Goal: Task Accomplishment & Management: Manage account settings

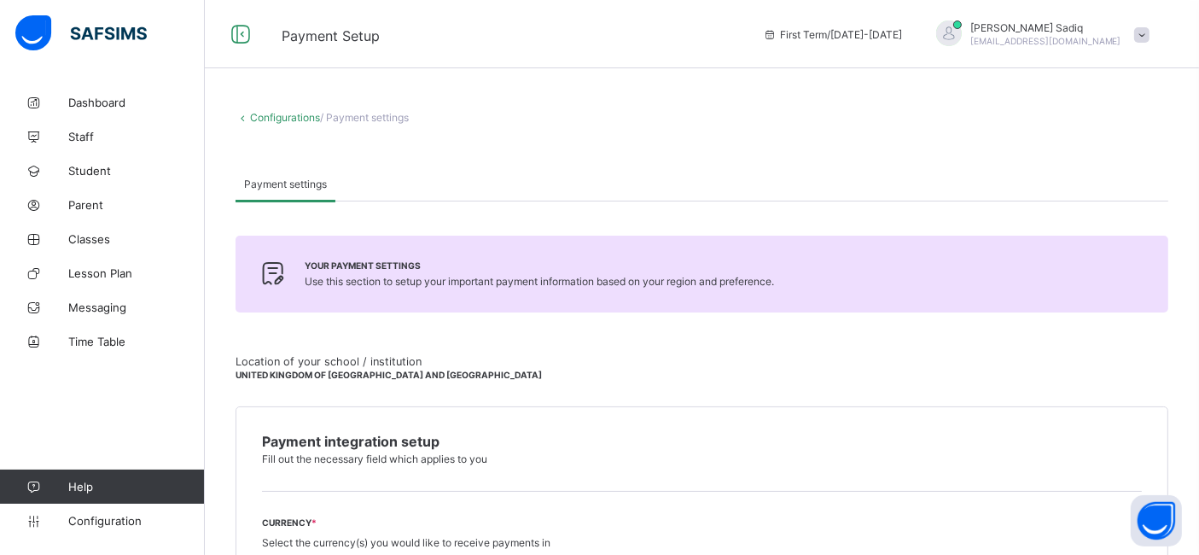
click at [407, 189] on div "Payment settings" at bounding box center [702, 183] width 933 height 35
click at [358, 180] on div "Payment settings" at bounding box center [702, 183] width 933 height 35
click at [1149, 28] on span at bounding box center [1141, 34] width 15 height 15
click at [117, 527] on span "Configuration" at bounding box center [136, 521] width 136 height 14
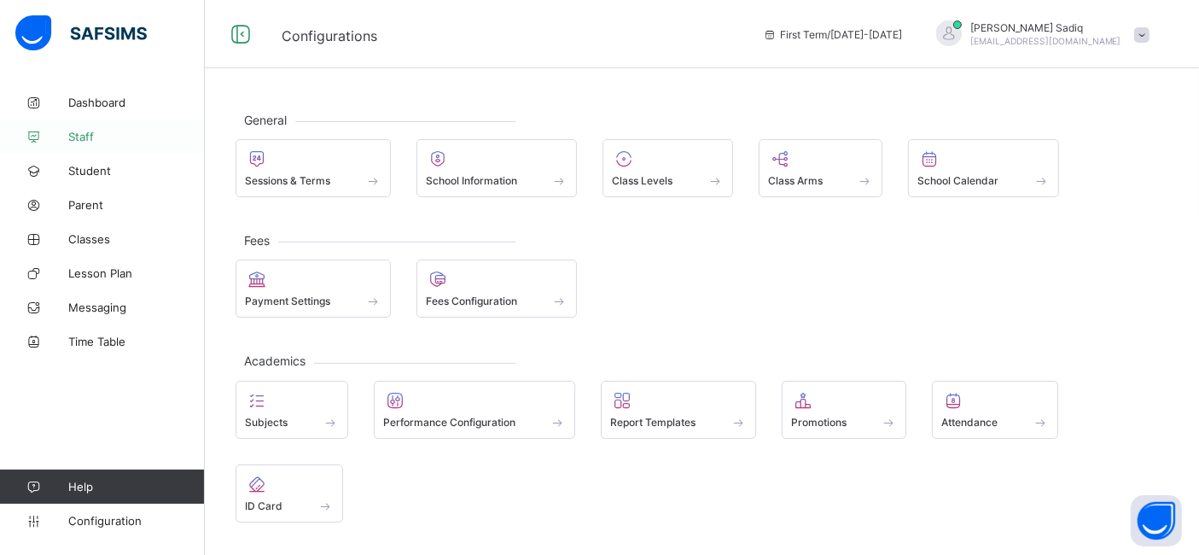
click at [87, 140] on span "Staff" at bounding box center [136, 137] width 137 height 14
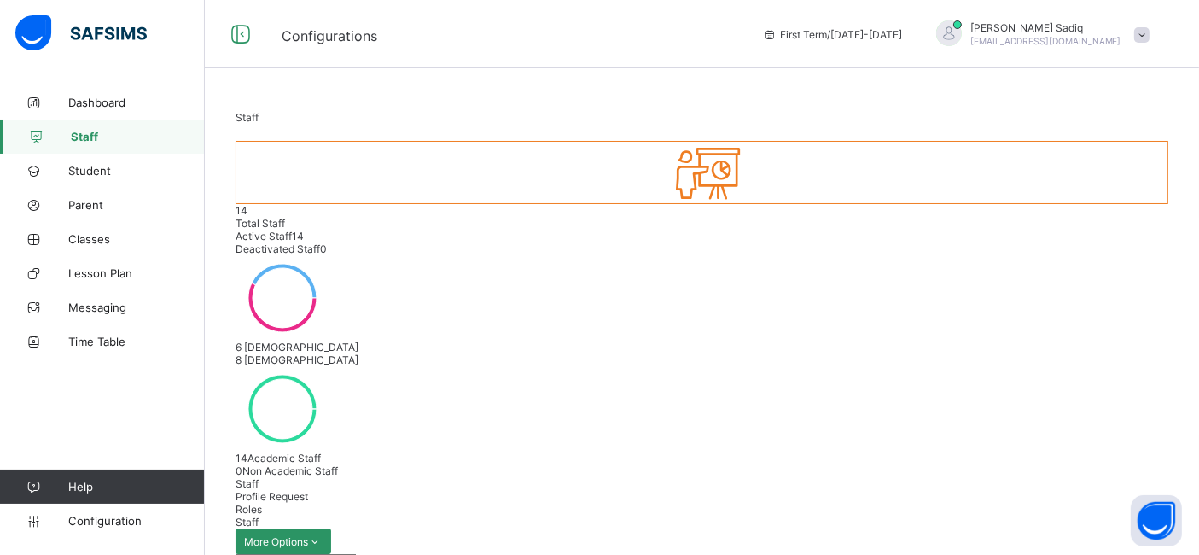
click at [308, 490] on span "Profile Request" at bounding box center [272, 496] width 73 height 13
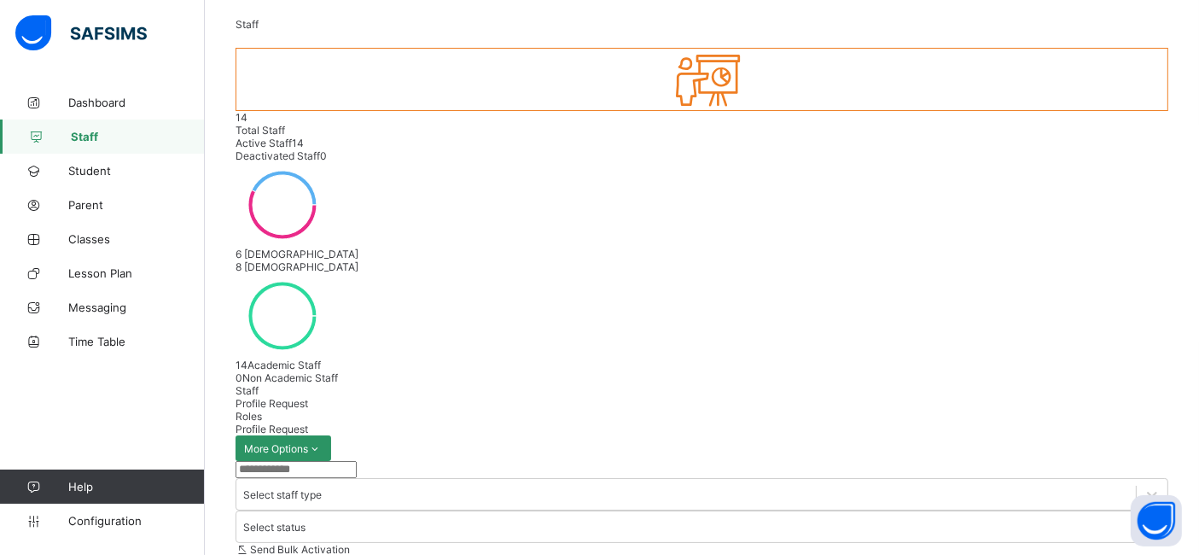
scroll to position [133, 0]
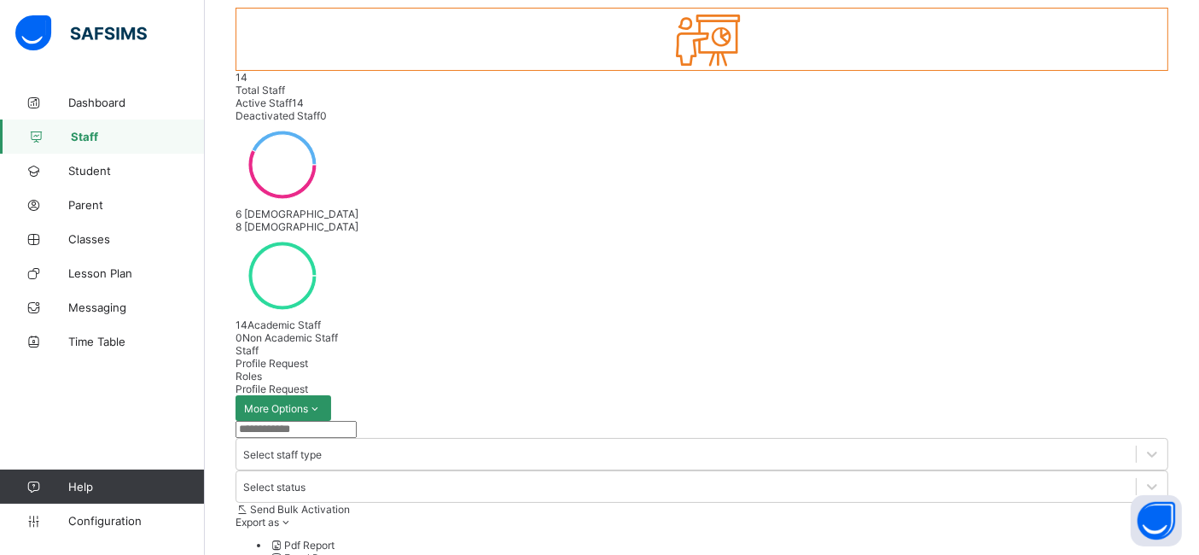
type input "*"
click at [387, 369] on div "Roles" at bounding box center [702, 375] width 933 height 13
type input "*"
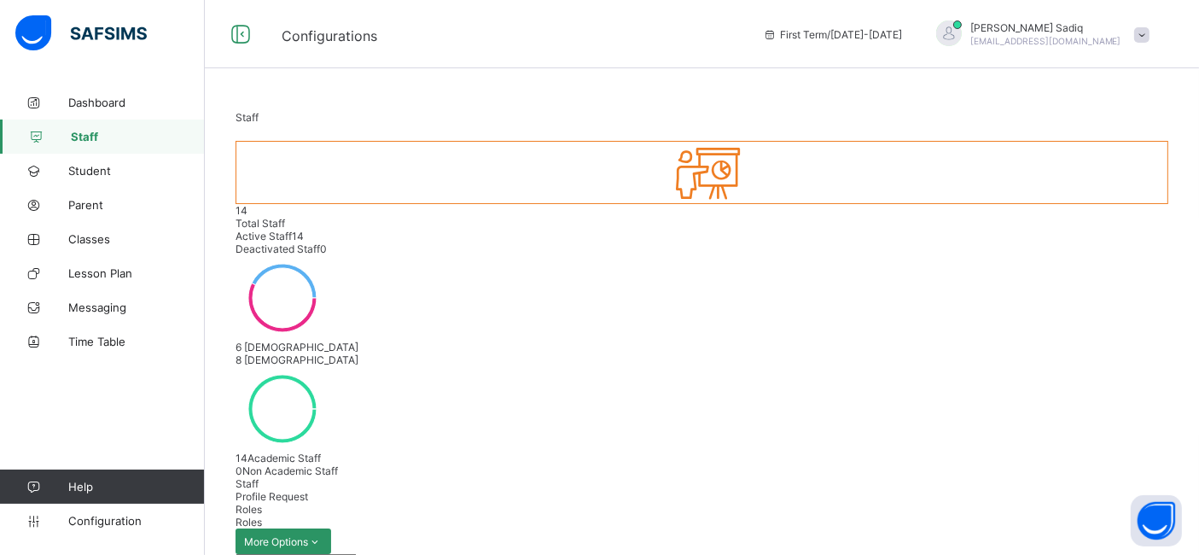
click at [1149, 27] on span at bounding box center [1141, 34] width 15 height 15
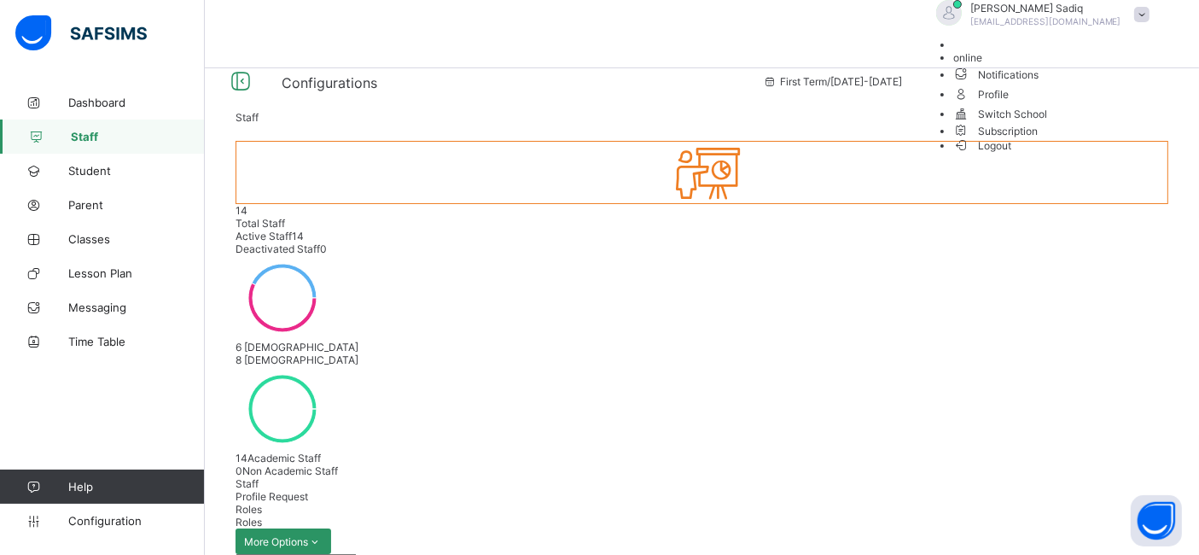
click at [1085, 152] on li "Logout" at bounding box center [1055, 144] width 205 height 15
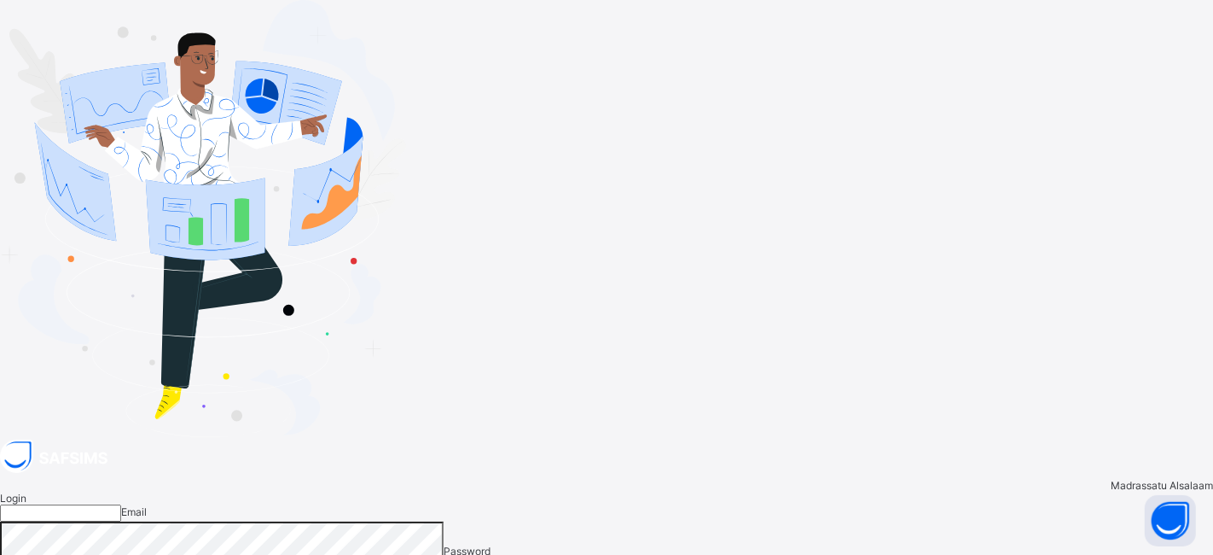
type input "**********"
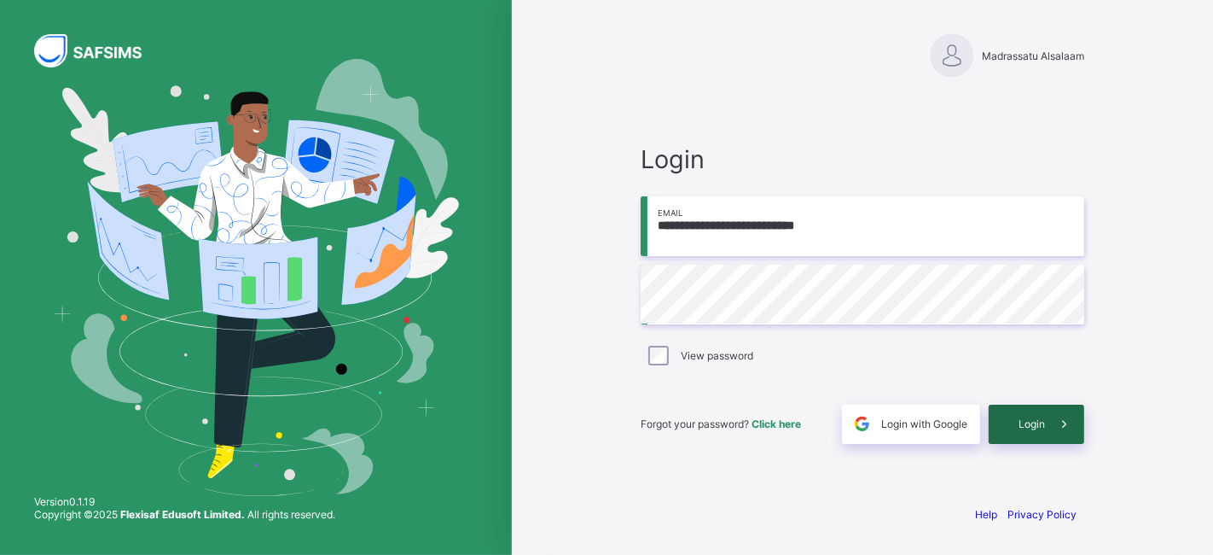
click at [1022, 417] on span "Login" at bounding box center [1032, 423] width 26 height 13
click at [1045, 413] on span at bounding box center [1064, 423] width 39 height 39
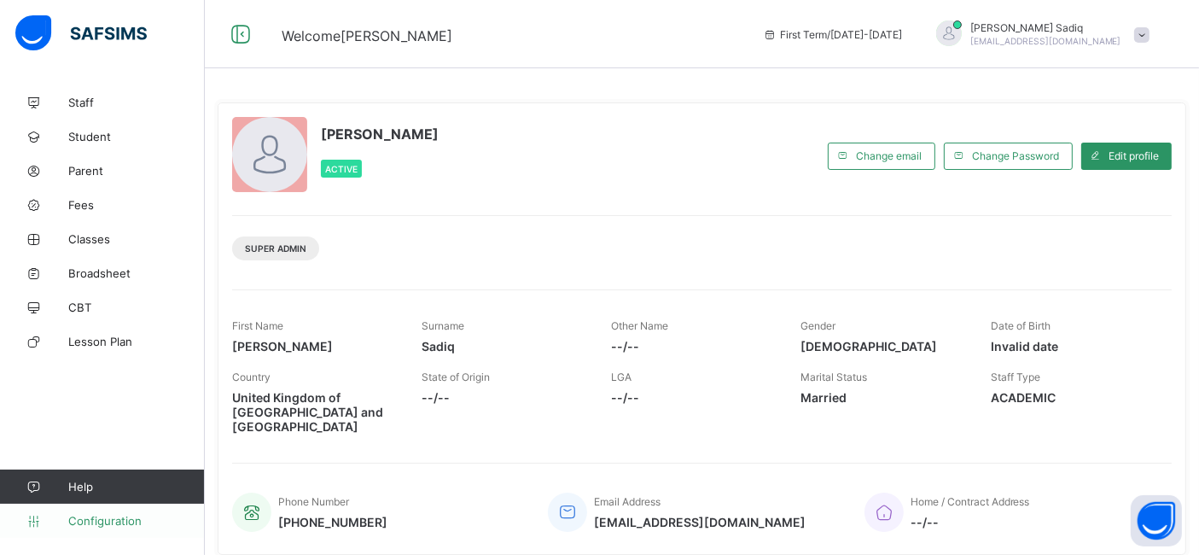
click at [87, 522] on span "Configuration" at bounding box center [136, 521] width 136 height 14
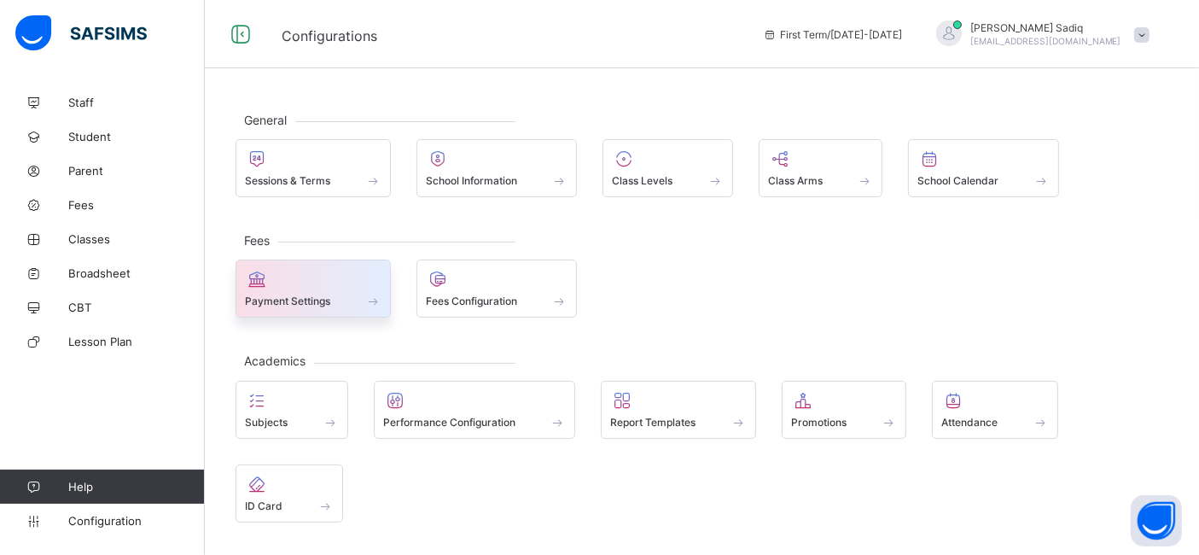
click at [306, 316] on div "Payment Settings" at bounding box center [313, 288] width 155 height 58
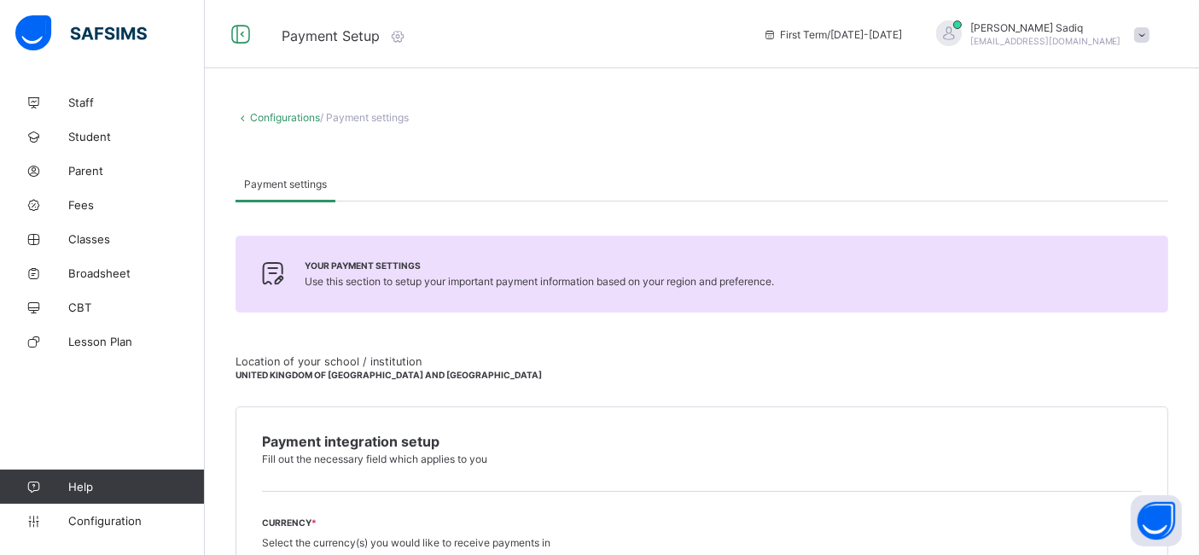
click at [405, 38] on icon at bounding box center [397, 35] width 19 height 17
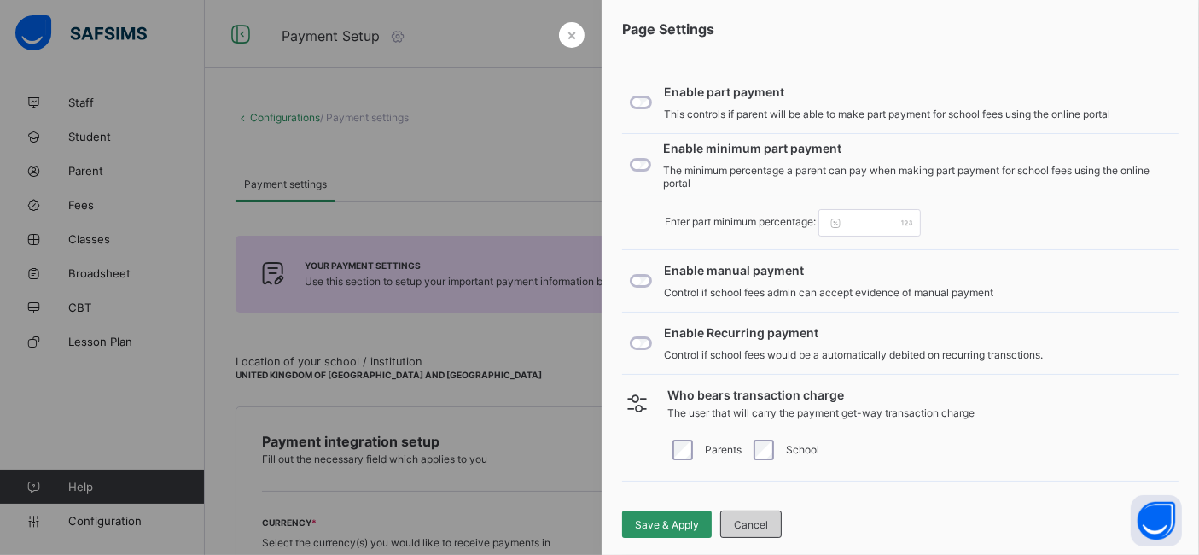
click at [750, 520] on span "Cancel" at bounding box center [751, 524] width 34 height 13
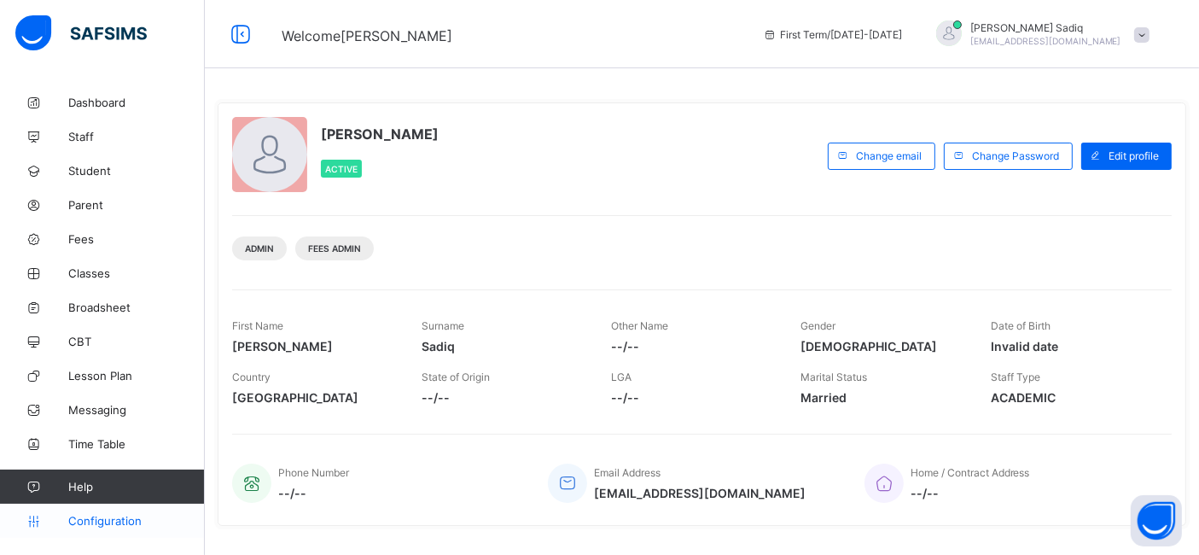
click at [96, 522] on span "Configuration" at bounding box center [136, 521] width 136 height 14
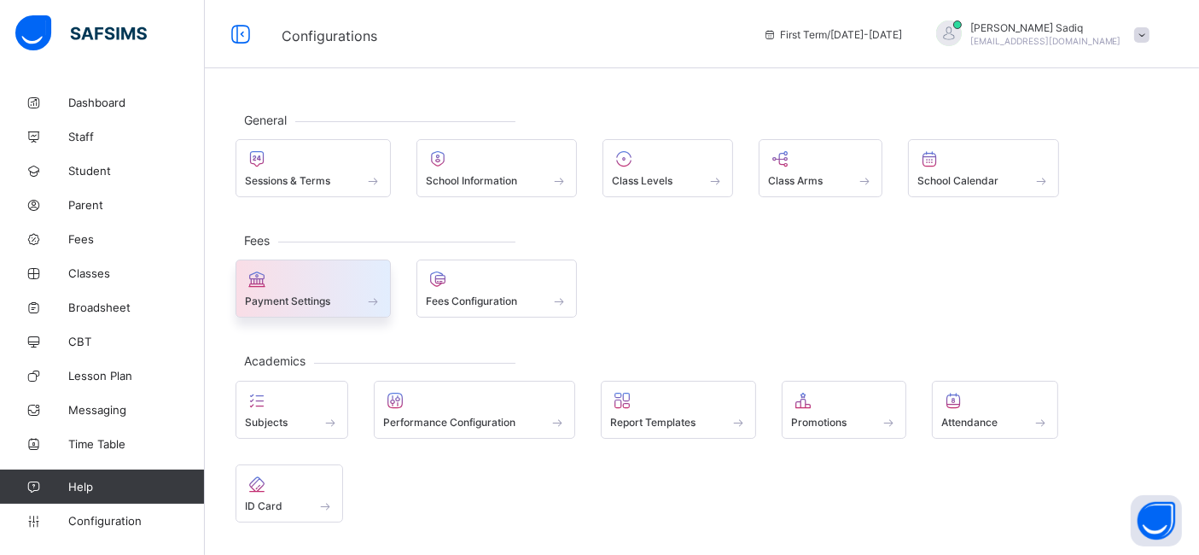
click at [292, 301] on span "Payment Settings" at bounding box center [287, 300] width 85 height 13
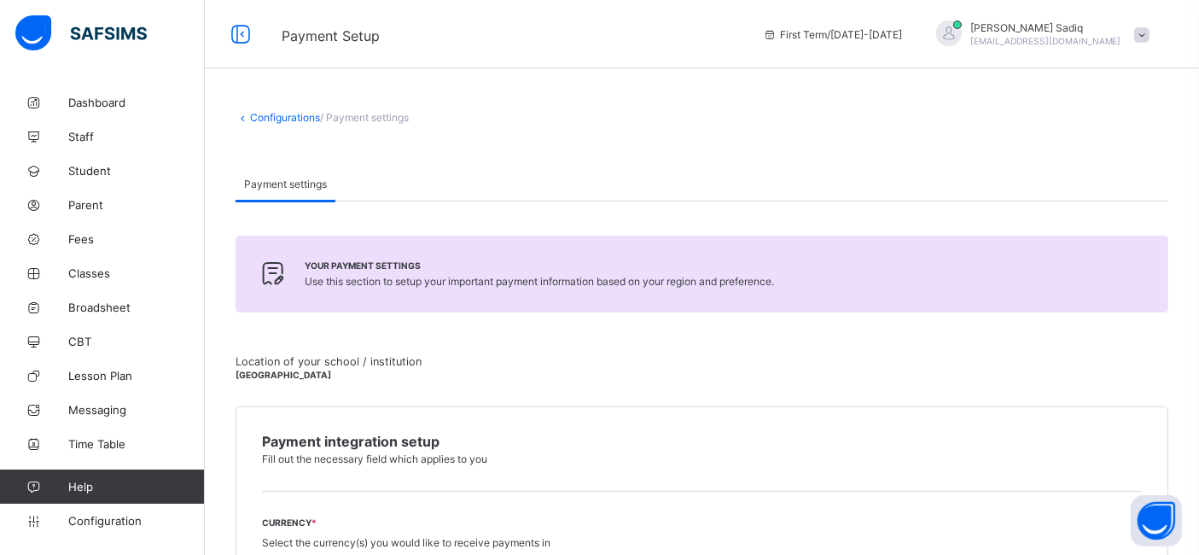
click at [395, 44] on span "Payment Setup" at bounding box center [510, 34] width 456 height 22
click at [405, 38] on span "Payment Setup" at bounding box center [510, 34] width 456 height 22
click at [97, 96] on span "Dashboard" at bounding box center [136, 103] width 137 height 14
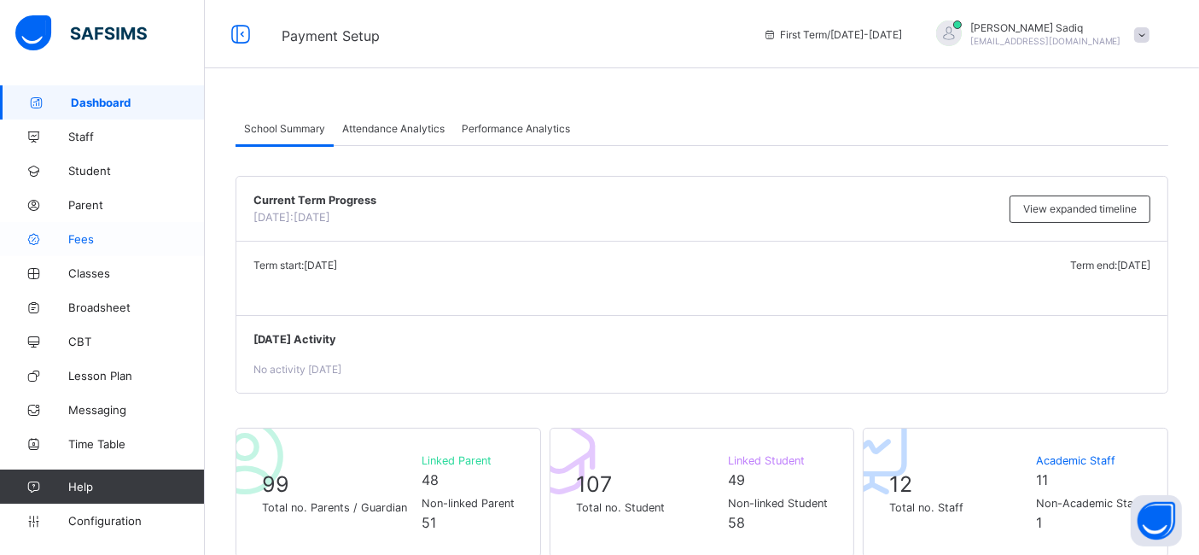
click at [85, 245] on link "Fees" at bounding box center [102, 239] width 205 height 34
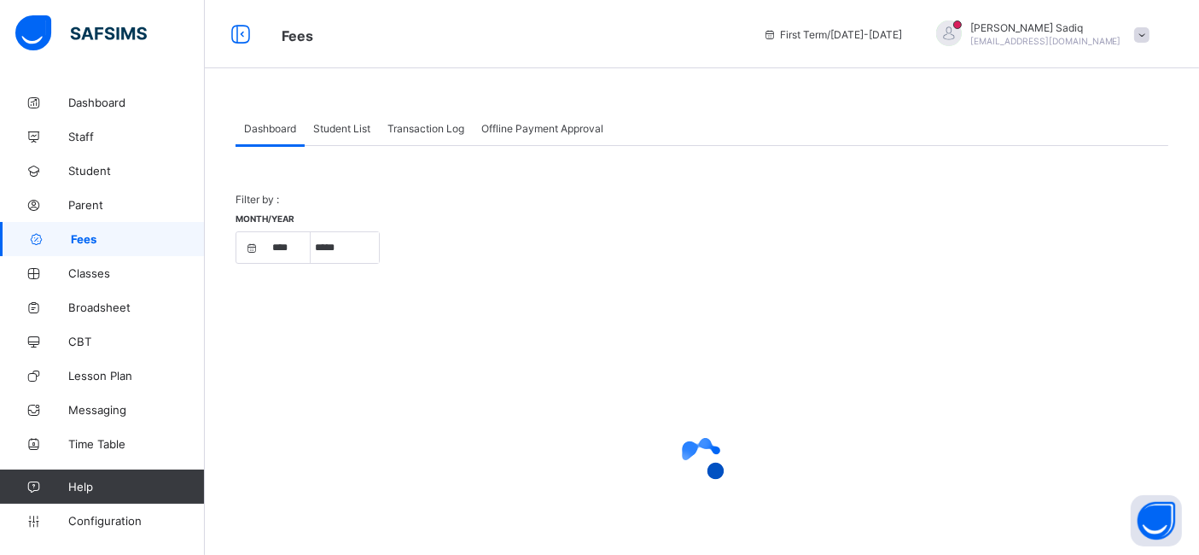
select select "****"
select select "*"
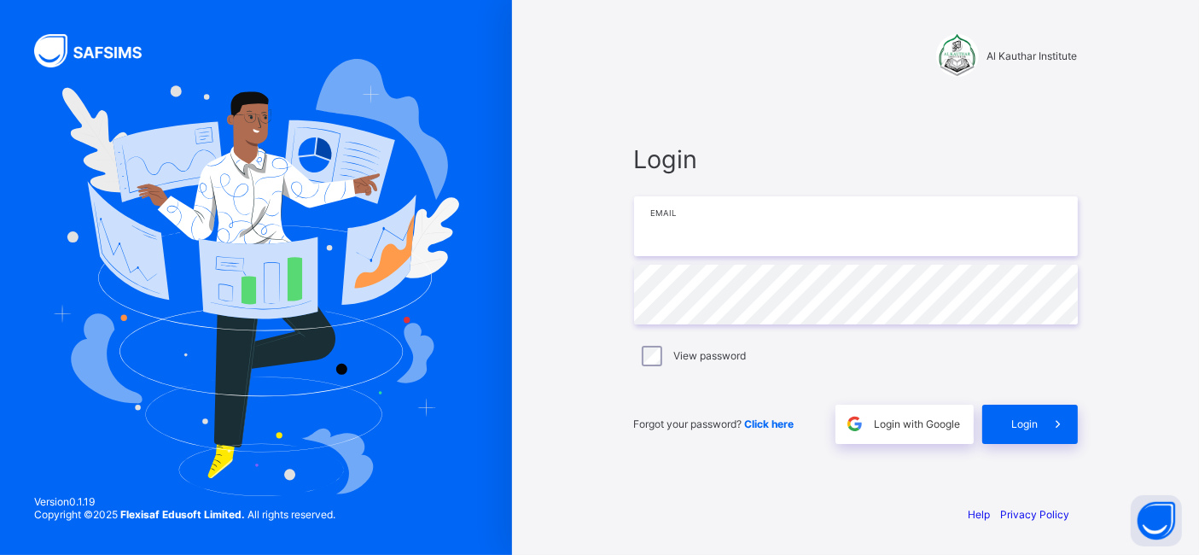
type input "**********"
